Goal: Task Accomplishment & Management: Use online tool/utility

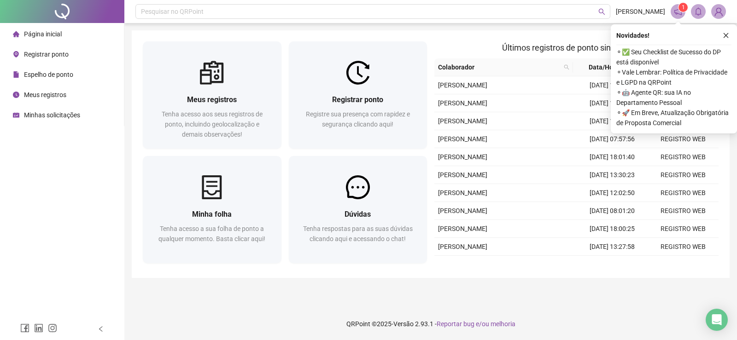
click at [35, 51] on span "Registrar ponto" at bounding box center [46, 54] width 45 height 7
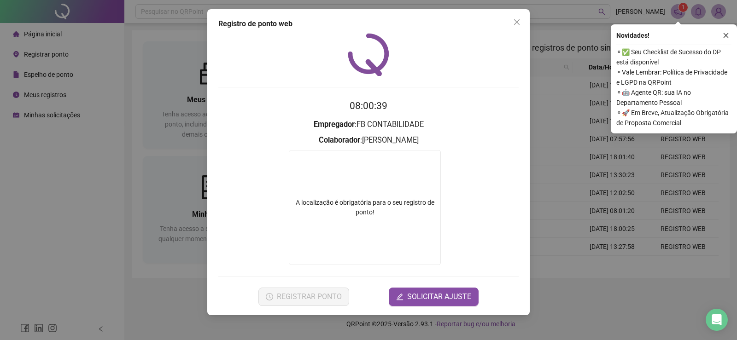
click at [112, 243] on div "Registro de ponto web 08:00:39 Empregador : FB CONTABILIDADE Colaborador : [PER…" at bounding box center [368, 170] width 737 height 340
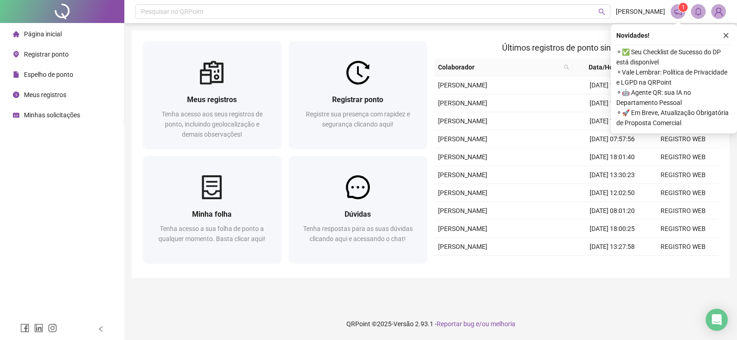
click at [50, 52] on span "Registrar ponto" at bounding box center [46, 54] width 45 height 7
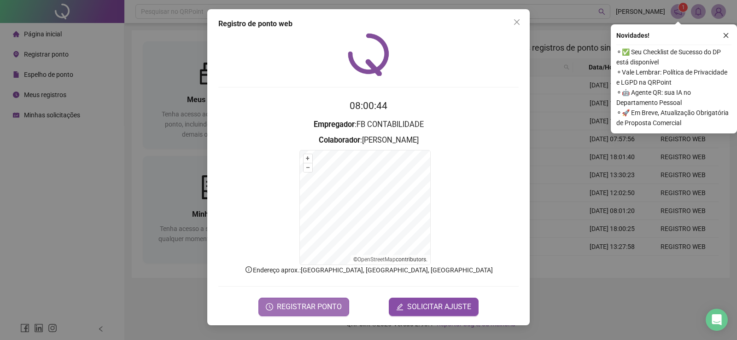
click at [330, 306] on span "REGISTRAR PONTO" at bounding box center [309, 307] width 65 height 11
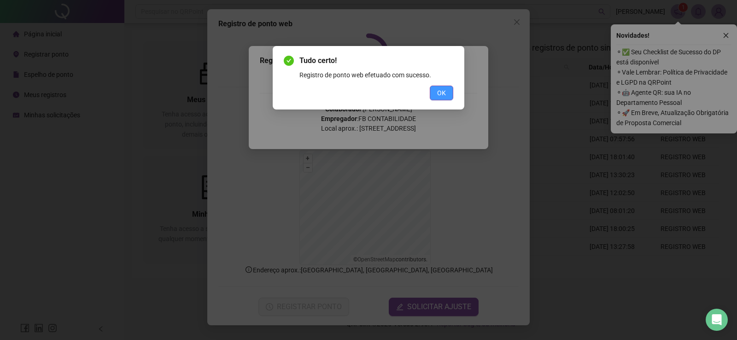
click at [441, 89] on span "OK" at bounding box center [441, 93] width 9 height 10
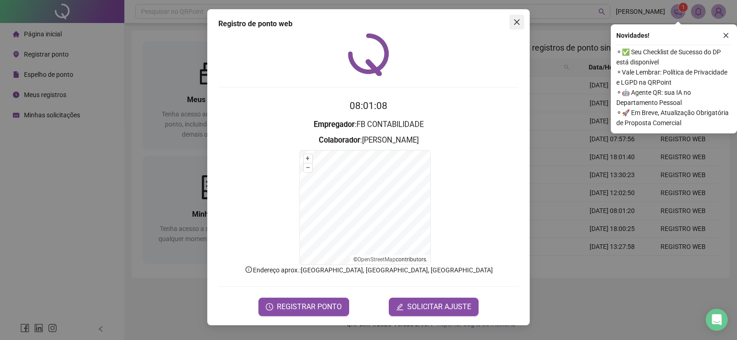
click at [515, 20] on icon "close" at bounding box center [517, 22] width 6 height 6
